Goal: Find specific page/section: Find specific page/section

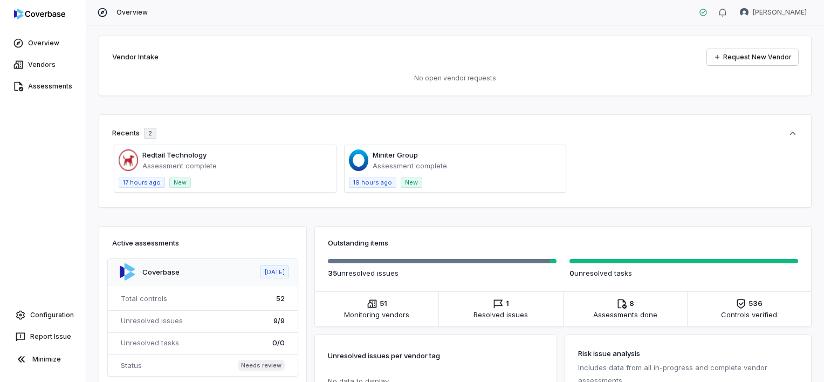
click at [397, 159] on span at bounding box center [456, 168] width 222 height 47
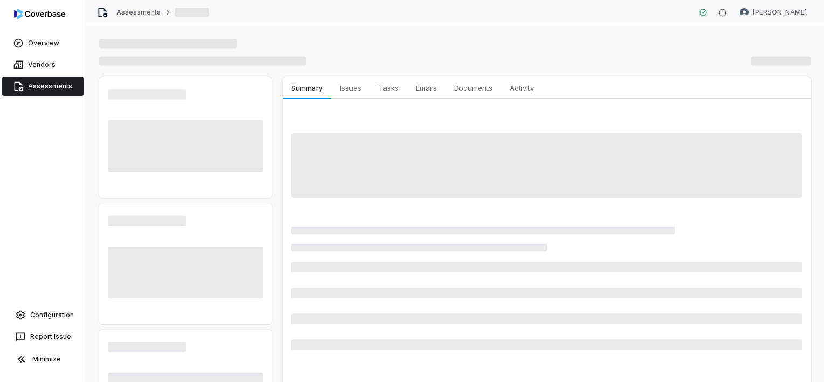
click at [61, 91] on link "Assessments" at bounding box center [42, 86] width 81 height 19
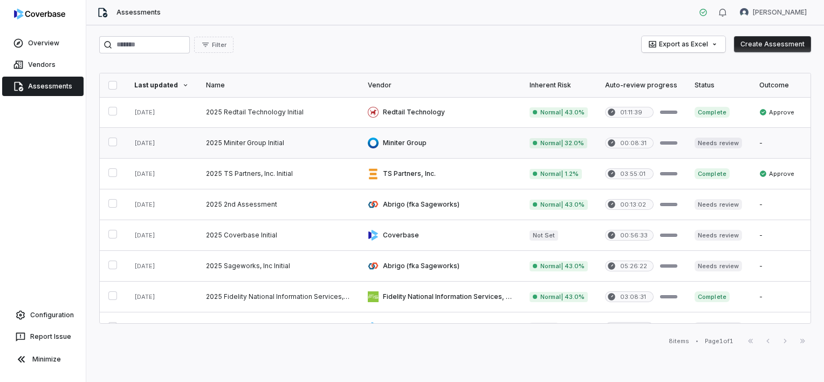
click at [388, 138] on link at bounding box center [440, 143] width 162 height 30
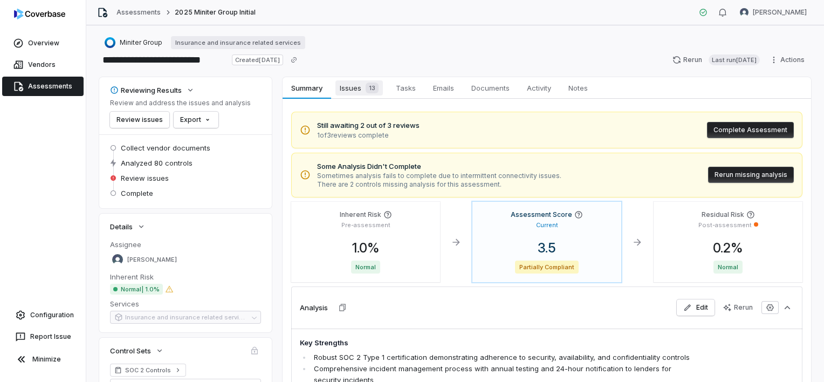
click at [359, 91] on span "Issues 13" at bounding box center [359, 87] width 47 height 15
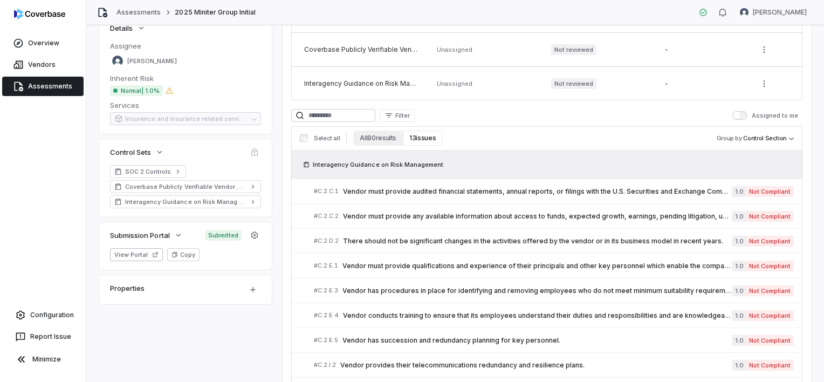
scroll to position [216, 0]
